Goal: Browse casually

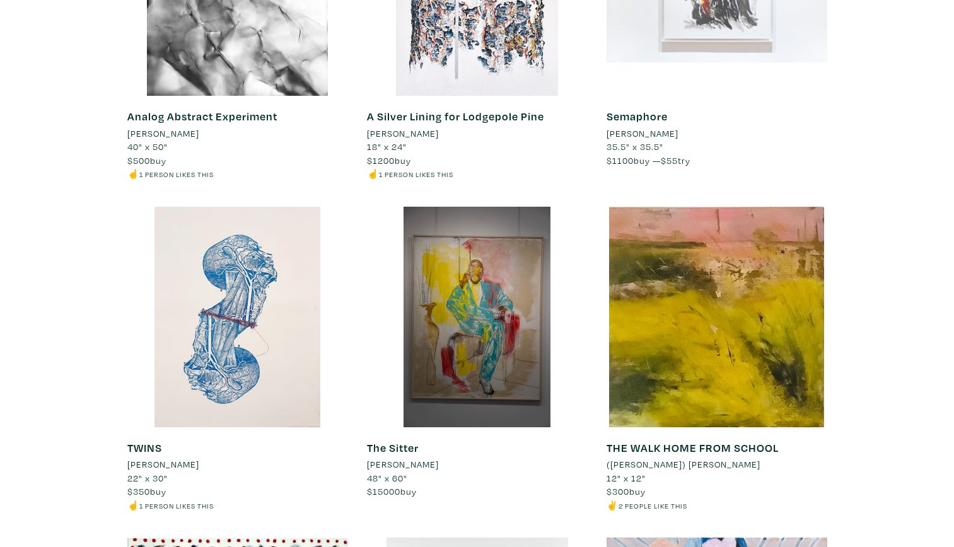
scroll to position [3005, 0]
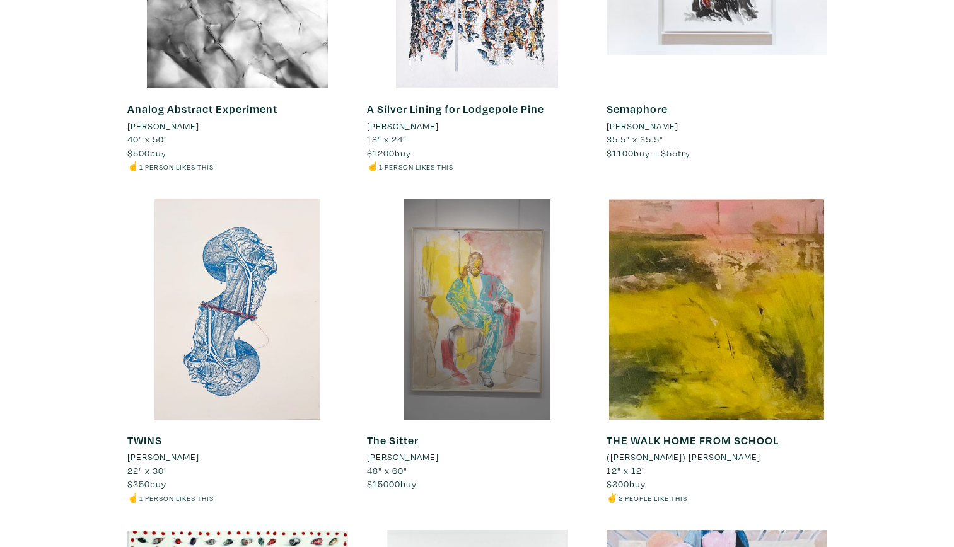
click at [473, 349] on div at bounding box center [477, 309] width 221 height 221
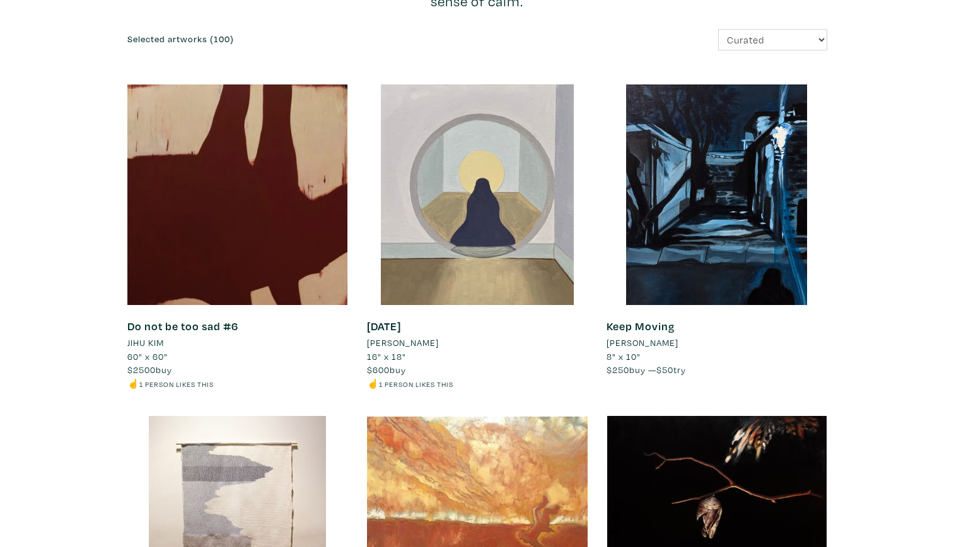
scroll to position [0, 0]
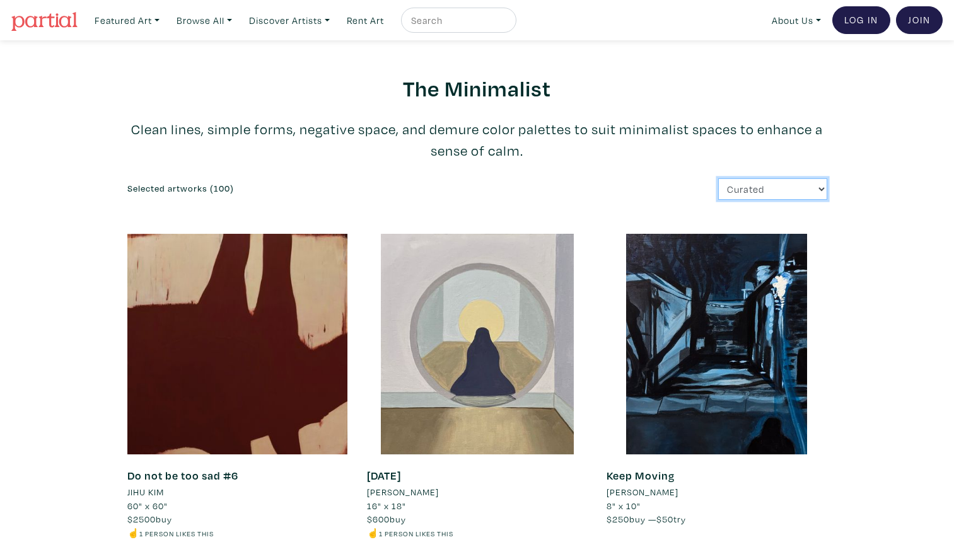
click at [747, 184] on select "Curated Newest Random Price: Low to High Price: High to Low" at bounding box center [772, 189] width 109 height 22
select select "price"
click at [718, 178] on select "Curated Newest Random Price: Low to High Price: High to Low" at bounding box center [772, 189] width 109 height 22
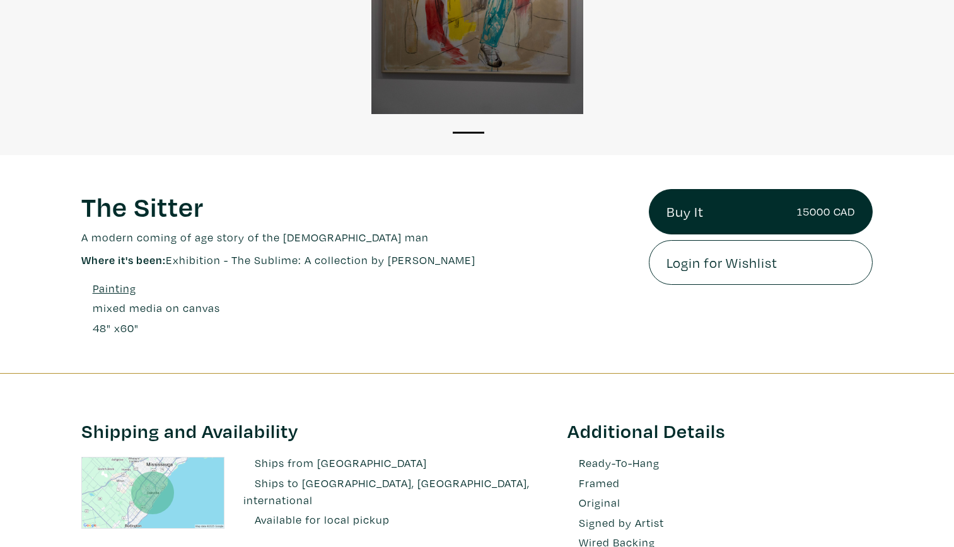
scroll to position [315, 0]
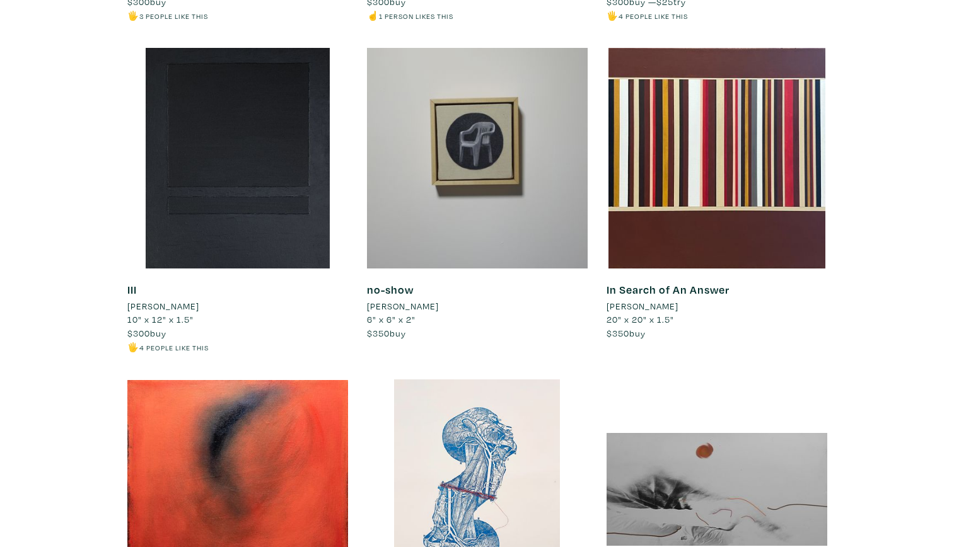
scroll to position [3060, 0]
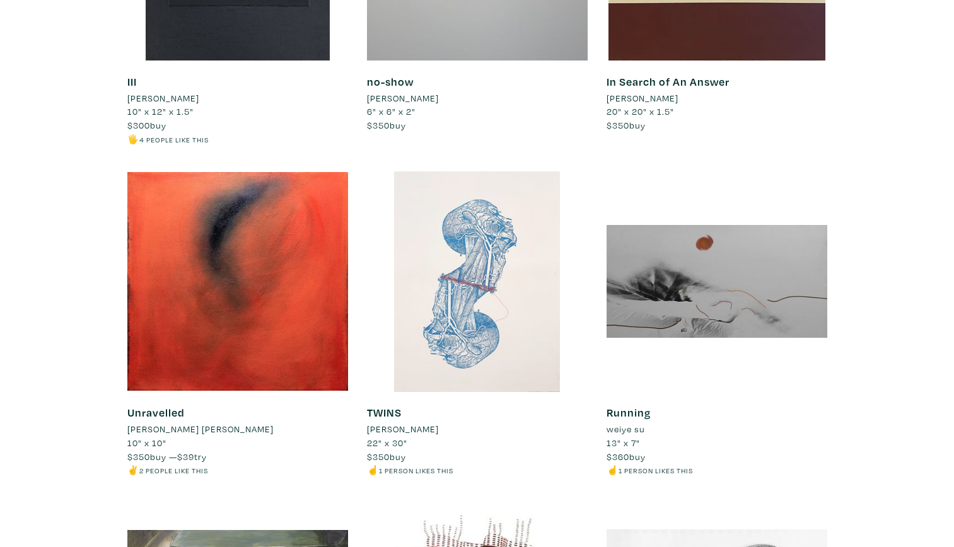
click at [447, 349] on div at bounding box center [477, 282] width 221 height 221
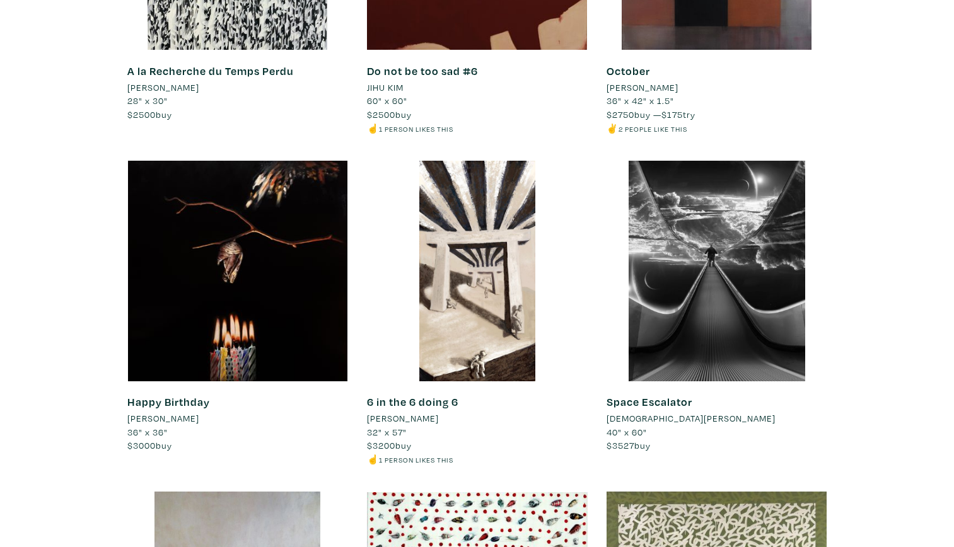
scroll to position [10186, 0]
